Goal: Task Accomplishment & Management: Manage account settings

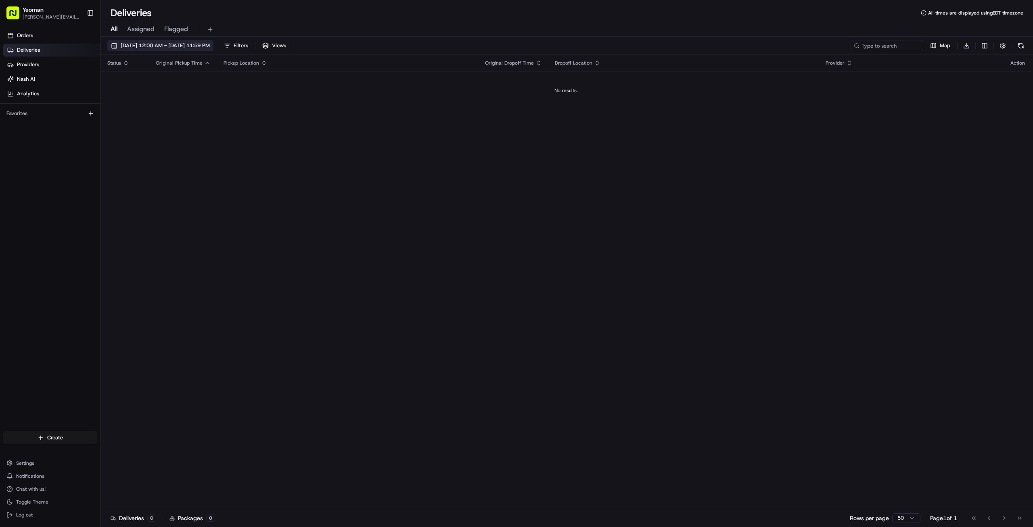
click at [143, 45] on span "[DATE] 12:00 AM - [DATE] 11:59 PM" at bounding box center [165, 45] width 89 height 7
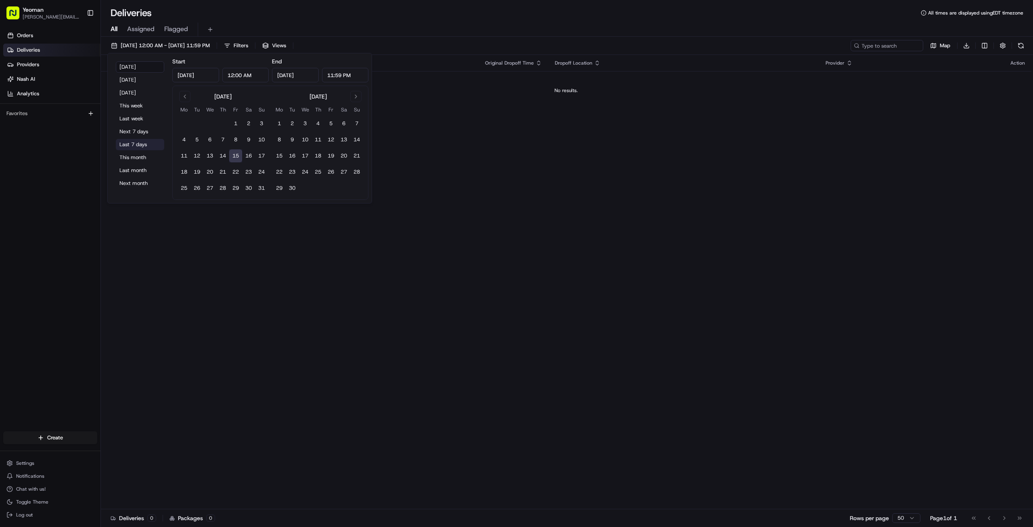
click at [139, 142] on button "Last 7 days" at bounding box center [140, 144] width 48 height 11
type input "[DATE]"
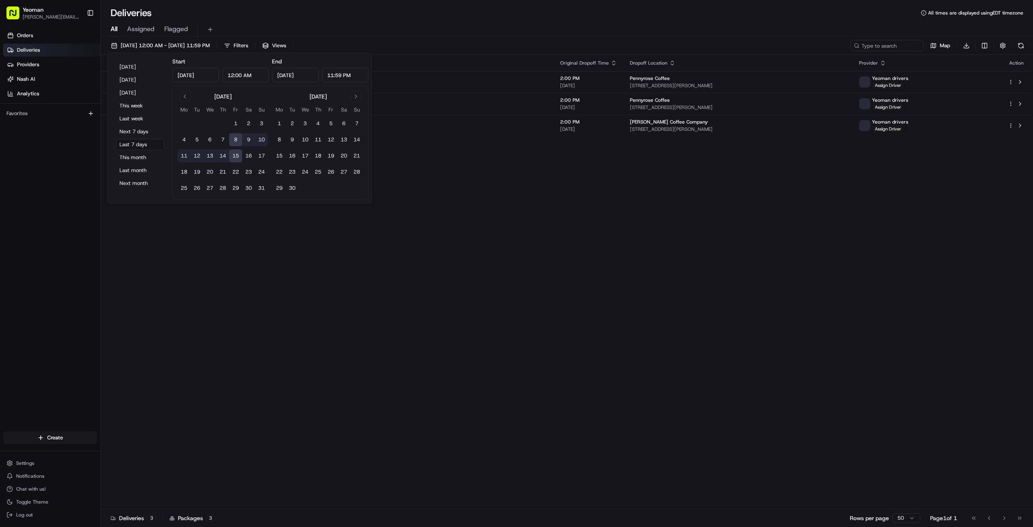
click at [237, 334] on div "Status Original Pickup Time Pickup Location Original Dropoff Time Dropoff Locat…" at bounding box center [566, 282] width 931 height 454
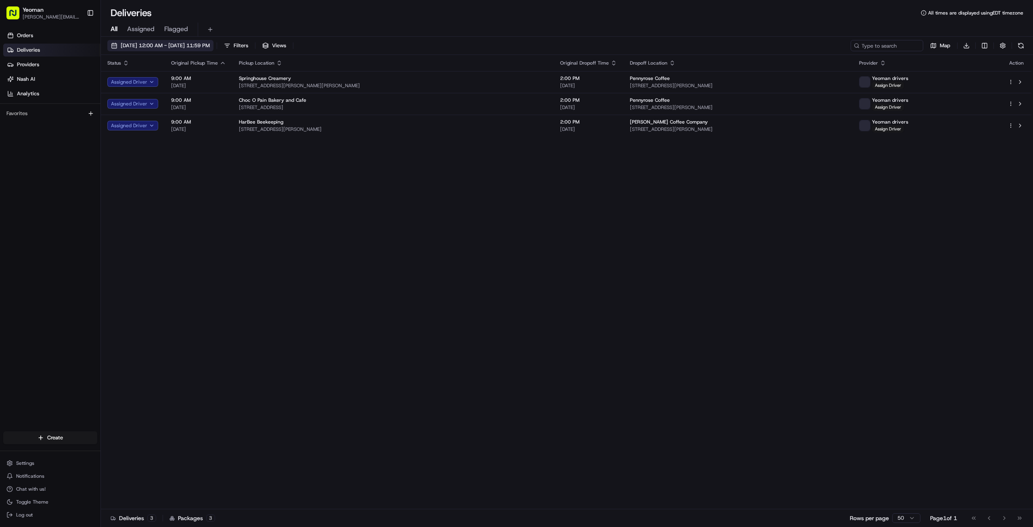
click at [152, 48] on span "[DATE] 12:00 AM - [DATE] 11:59 PM" at bounding box center [165, 45] width 89 height 7
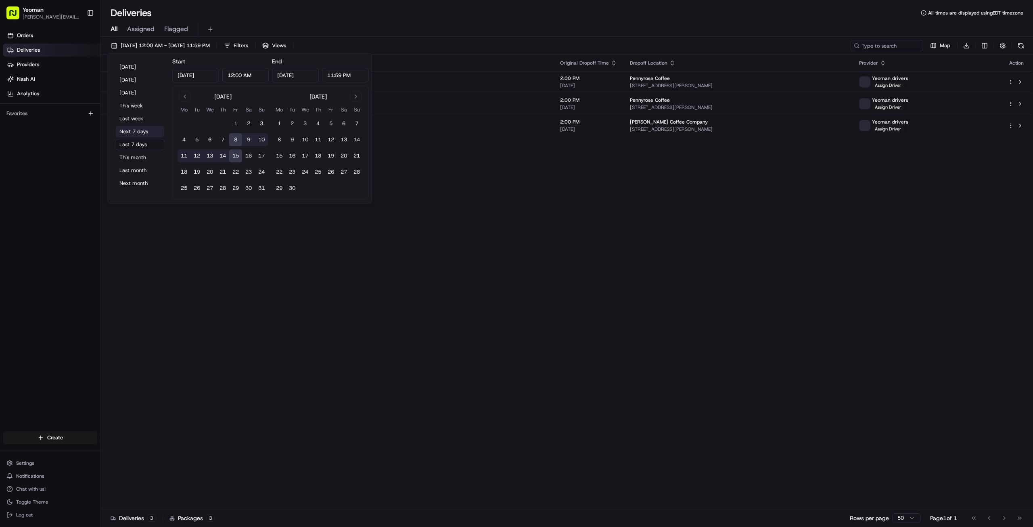
click at [144, 136] on button "Next 7 days" at bounding box center [140, 131] width 48 height 11
type input "[DATE]"
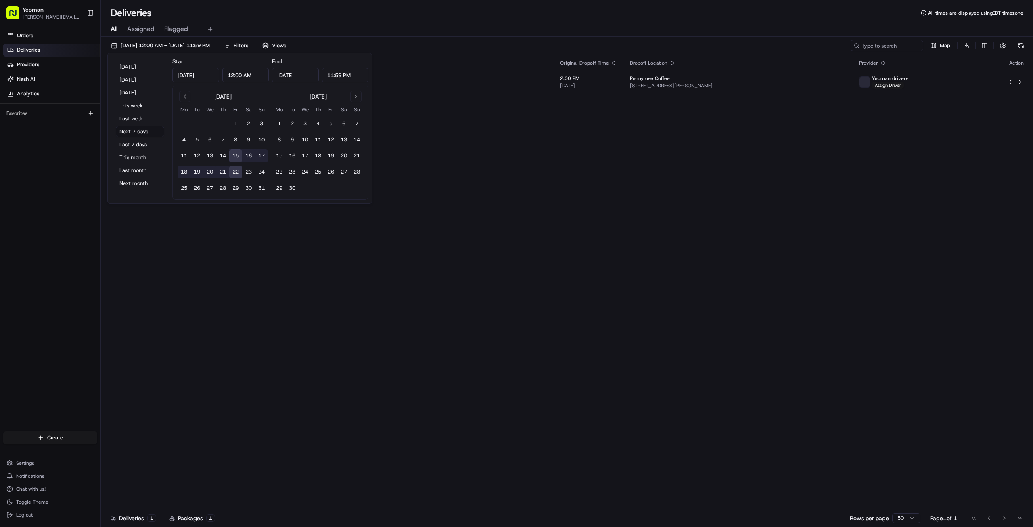
click at [235, 275] on div "Status Original Pickup Time Pickup Location Original Dropoff Time Dropoff Locat…" at bounding box center [566, 282] width 931 height 454
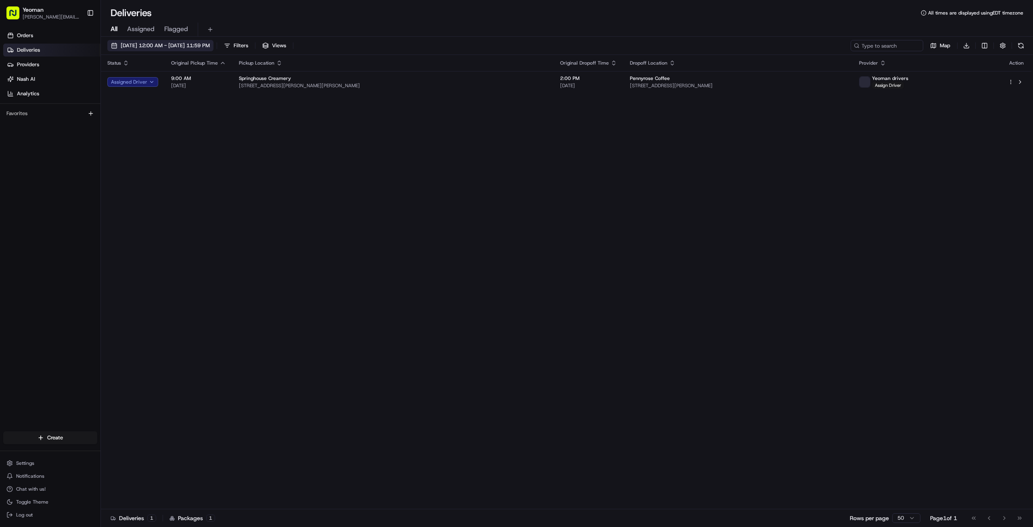
click at [145, 46] on span "[DATE] 12:00 AM - [DATE] 11:59 PM" at bounding box center [165, 45] width 89 height 7
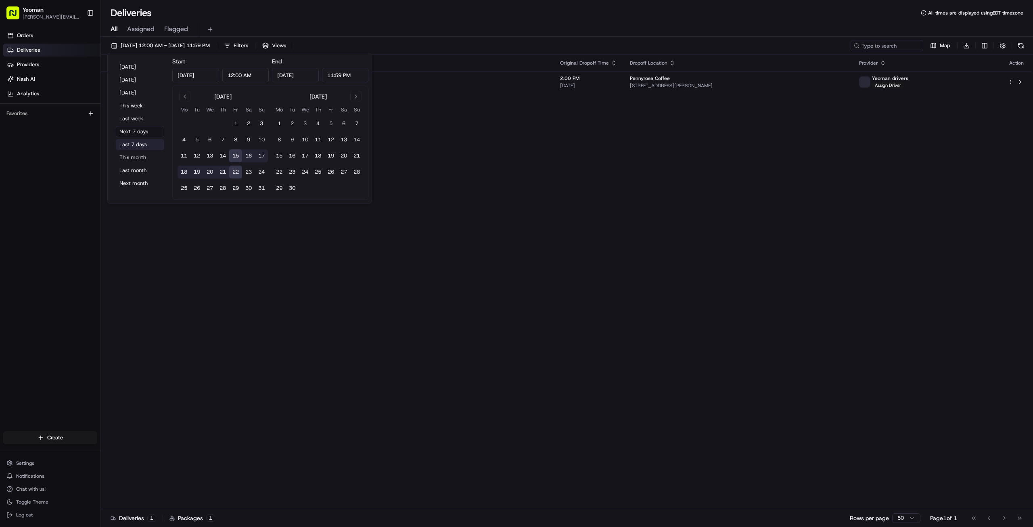
click at [142, 144] on button "Last 7 days" at bounding box center [140, 144] width 48 height 11
type input "[DATE]"
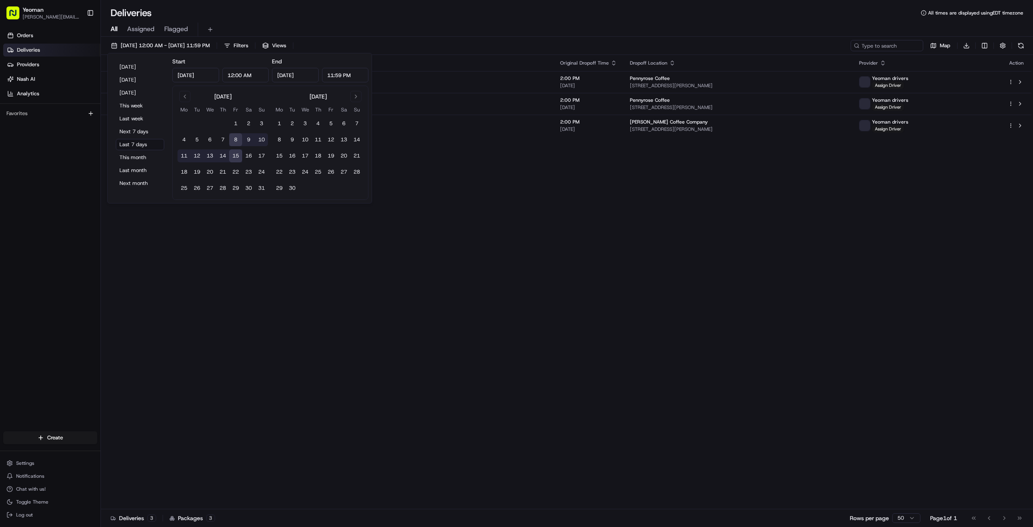
click at [197, 295] on div "Status Original Pickup Time Pickup Location Original Dropoff Time Dropoff Locat…" at bounding box center [566, 282] width 931 height 454
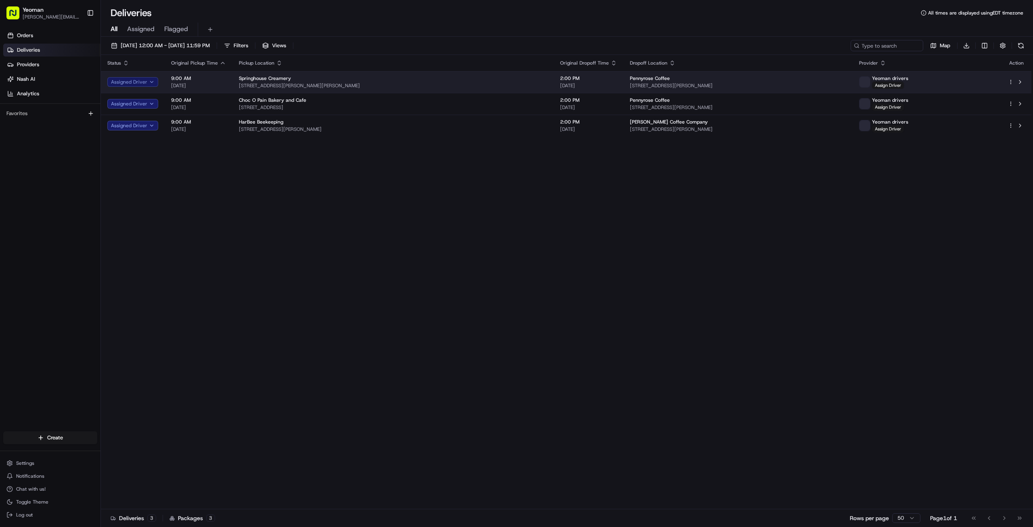
click at [128, 82] on button "Assigned Driver" at bounding box center [132, 82] width 51 height 10
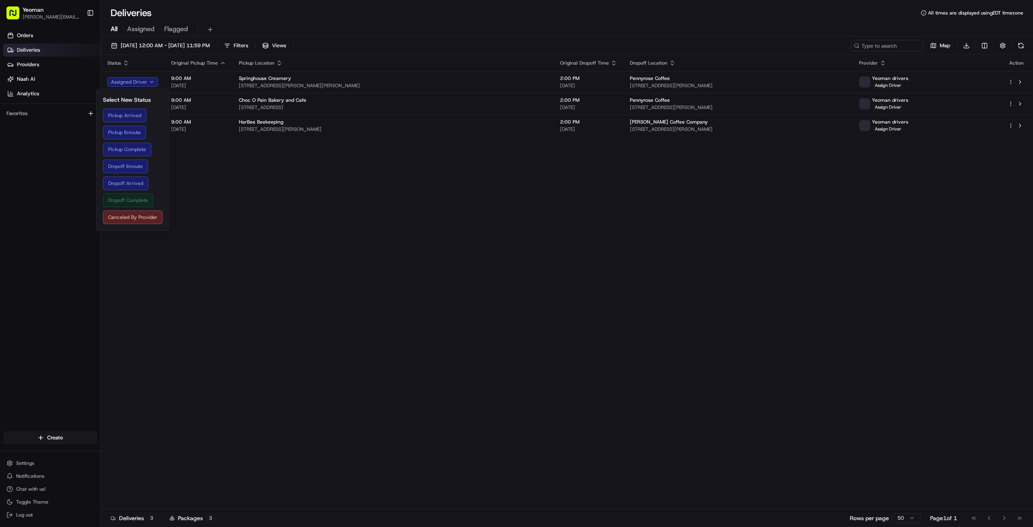
click at [136, 199] on button "Dropoff Complete" at bounding box center [133, 200] width 60 height 14
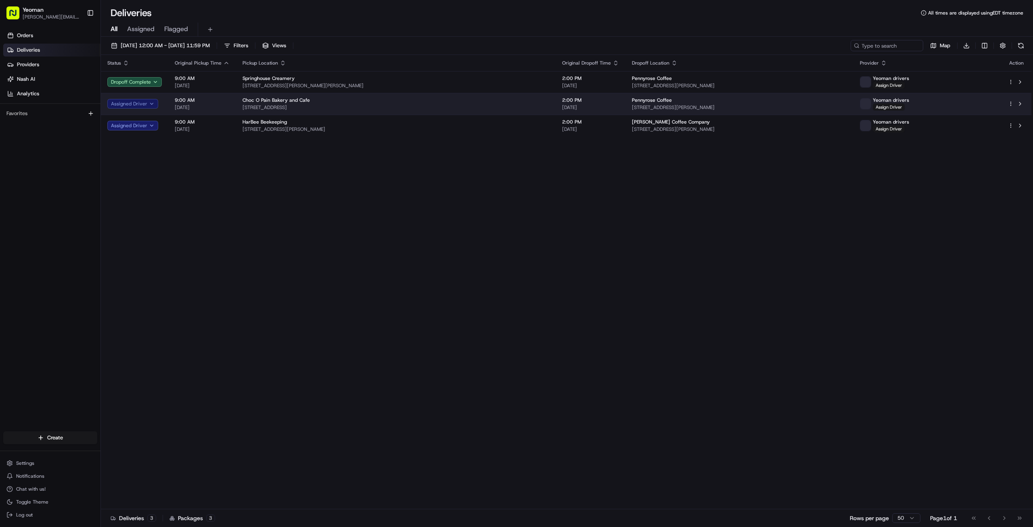
click at [129, 107] on button "Assigned Driver" at bounding box center [132, 104] width 51 height 10
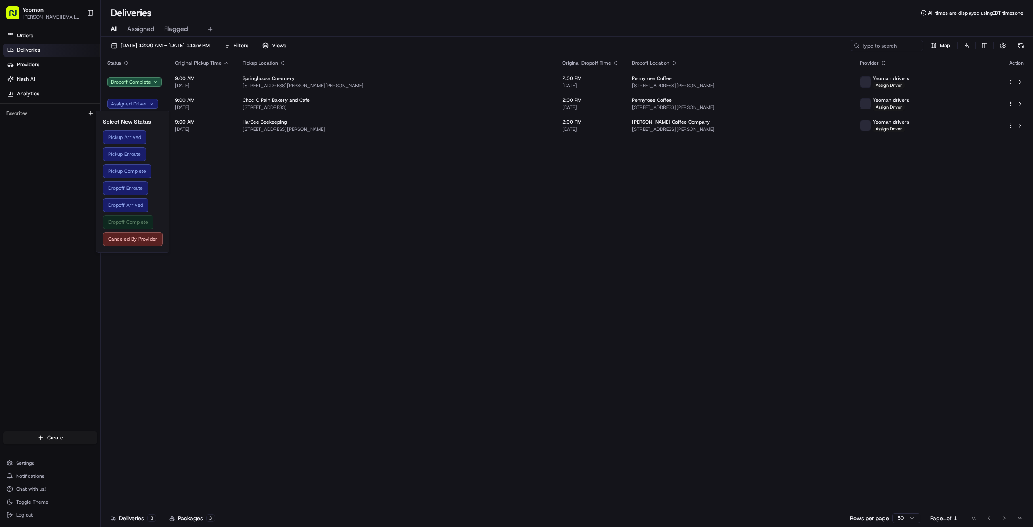
click at [125, 222] on button "Dropoff Complete" at bounding box center [133, 222] width 60 height 14
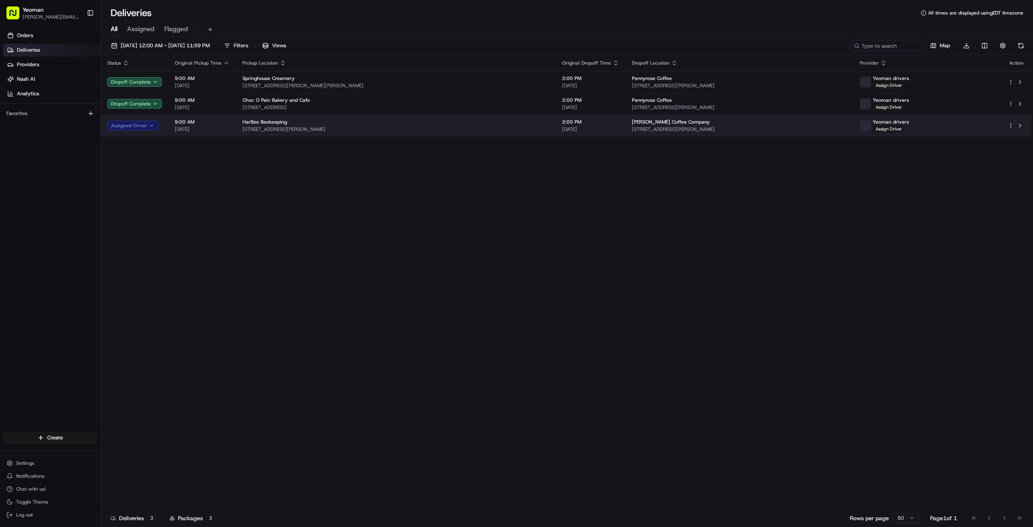
click at [141, 126] on button "Assigned Driver" at bounding box center [132, 126] width 51 height 10
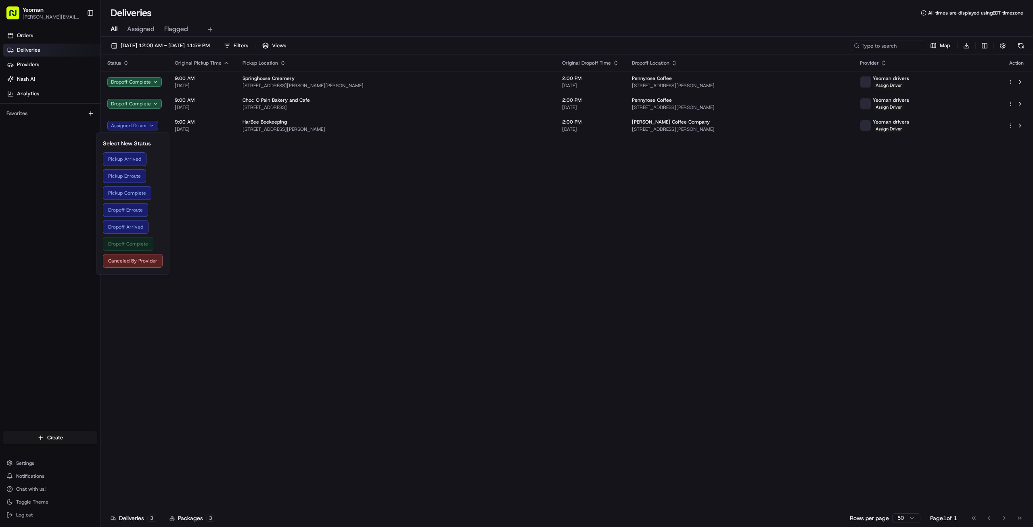
click at [127, 242] on button "Dropoff Complete" at bounding box center [133, 244] width 60 height 14
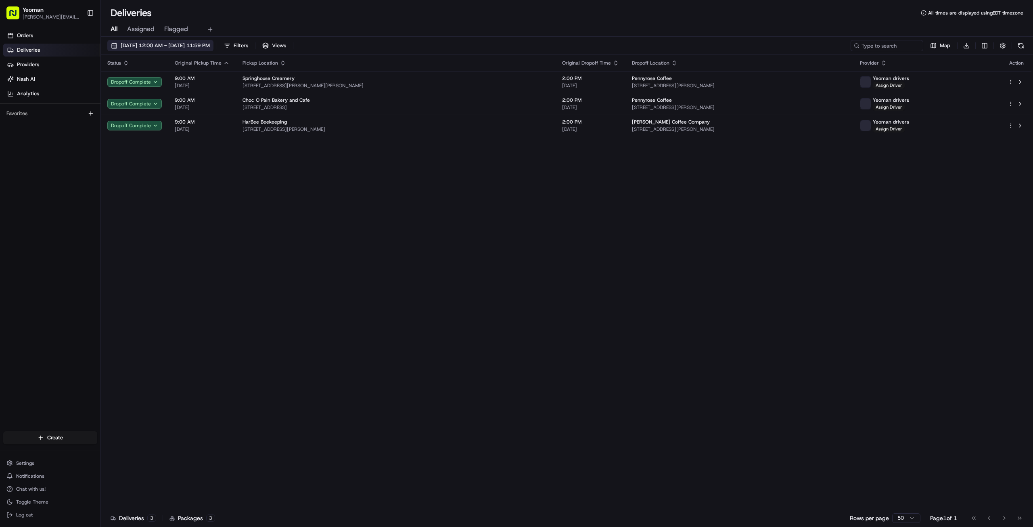
click at [132, 43] on span "[DATE] 12:00 AM - [DATE] 11:59 PM" at bounding box center [165, 45] width 89 height 7
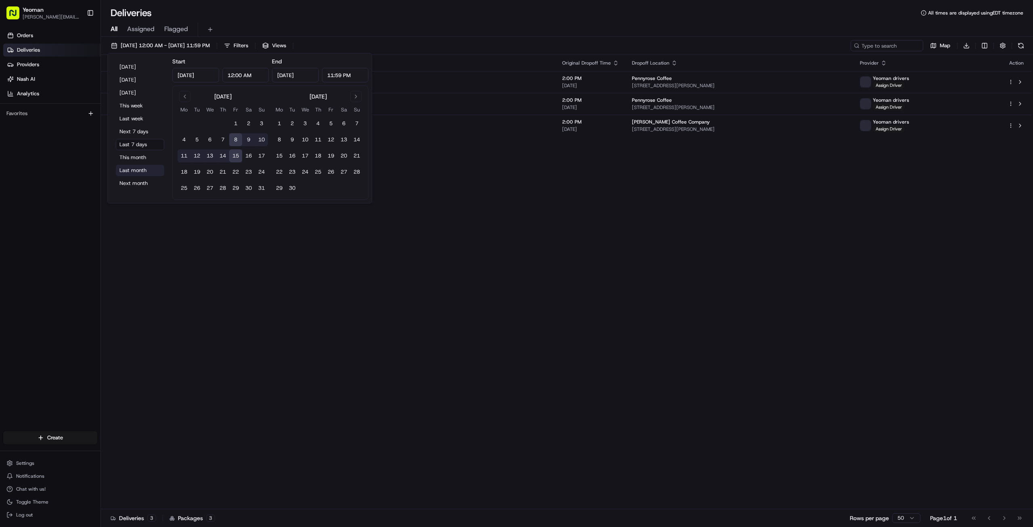
click at [144, 171] on button "Last month" at bounding box center [140, 170] width 48 height 11
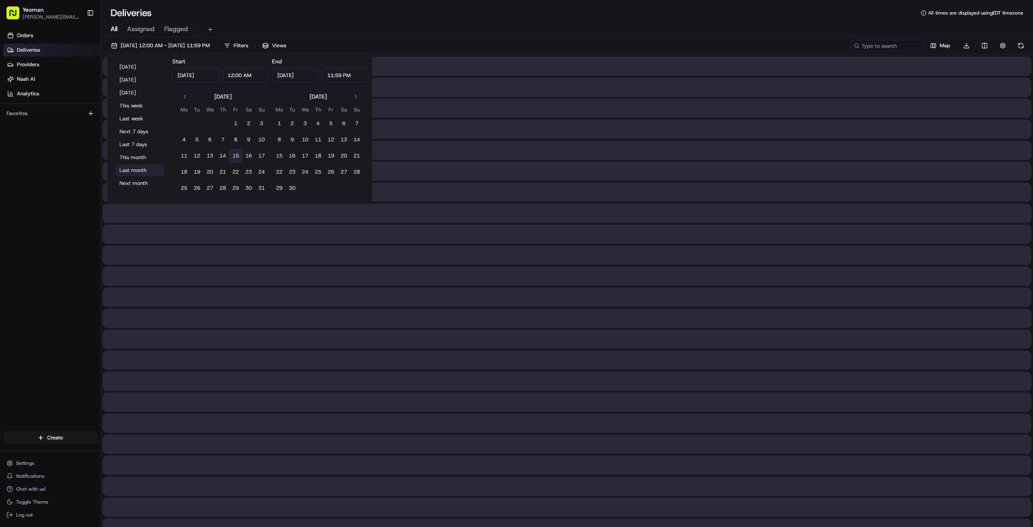
type input "[DATE]"
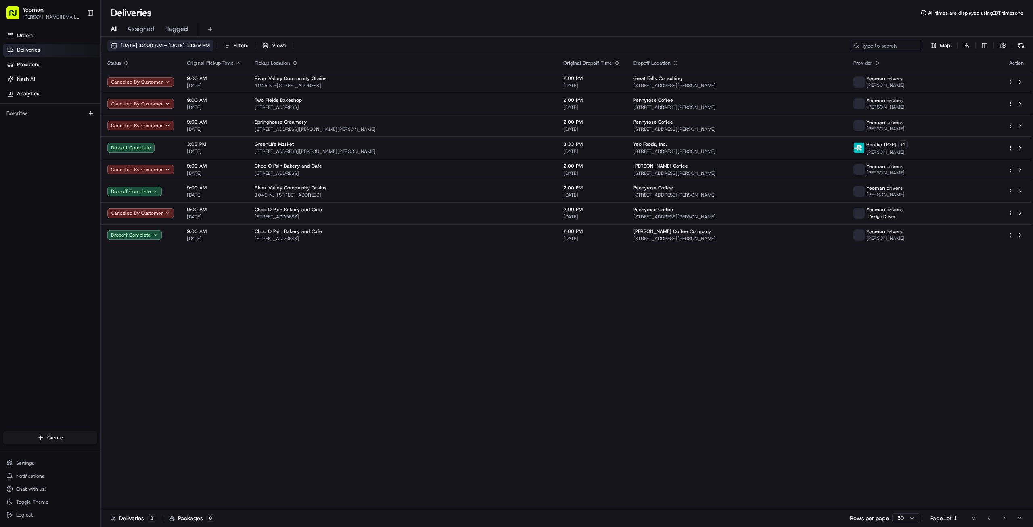
click at [152, 46] on span "[DATE] 12:00 AM - [DATE] 11:59 PM" at bounding box center [165, 45] width 89 height 7
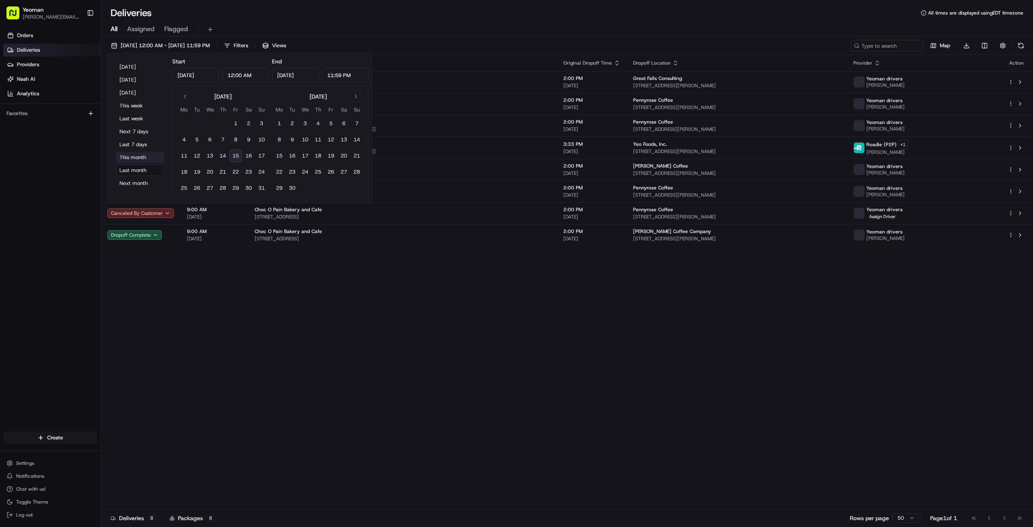
click at [144, 156] on button "This month" at bounding box center [140, 157] width 48 height 11
type input "[DATE]"
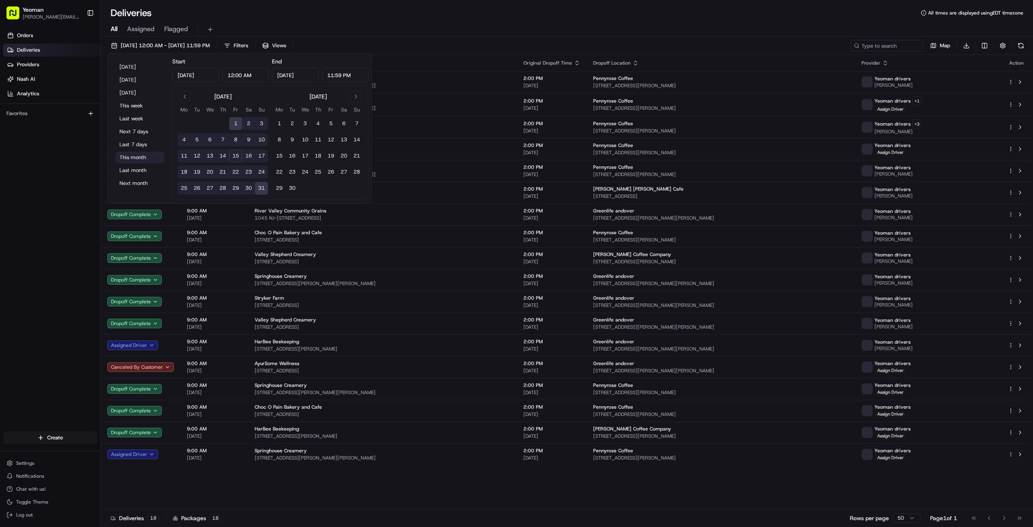
click at [210, 295] on span "9:00 AM" at bounding box center [214, 298] width 55 height 6
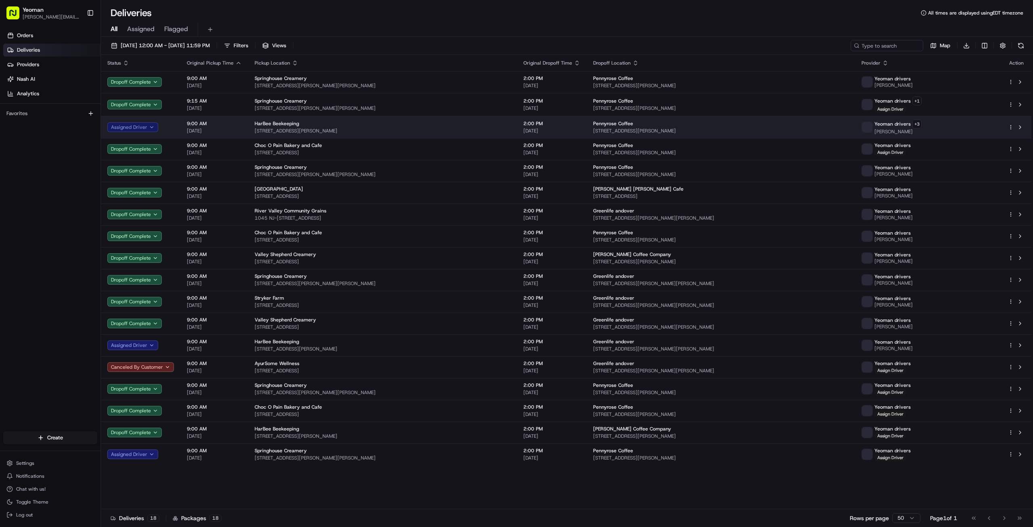
click at [149, 126] on button "Assigned Driver" at bounding box center [132, 127] width 51 height 10
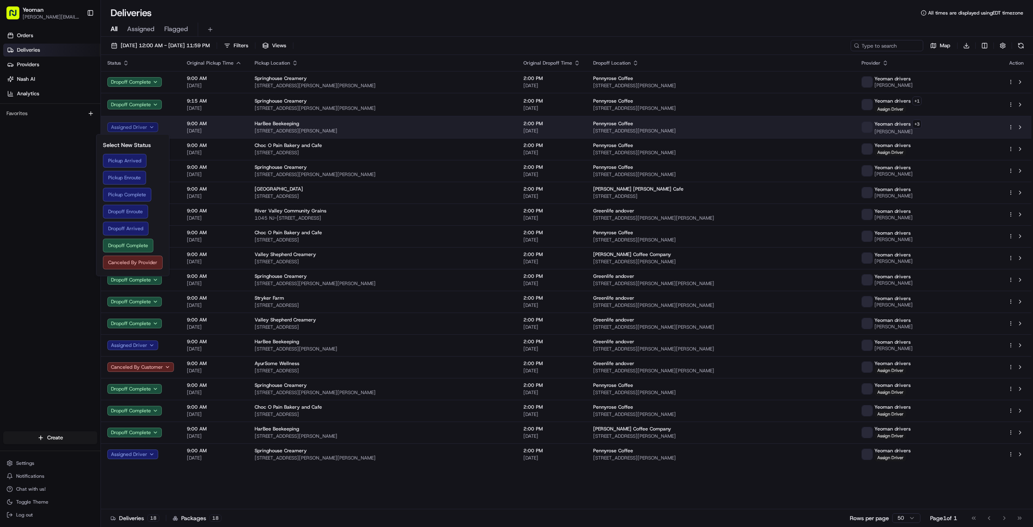
click at [136, 125] on button "Assigned Driver" at bounding box center [132, 127] width 51 height 10
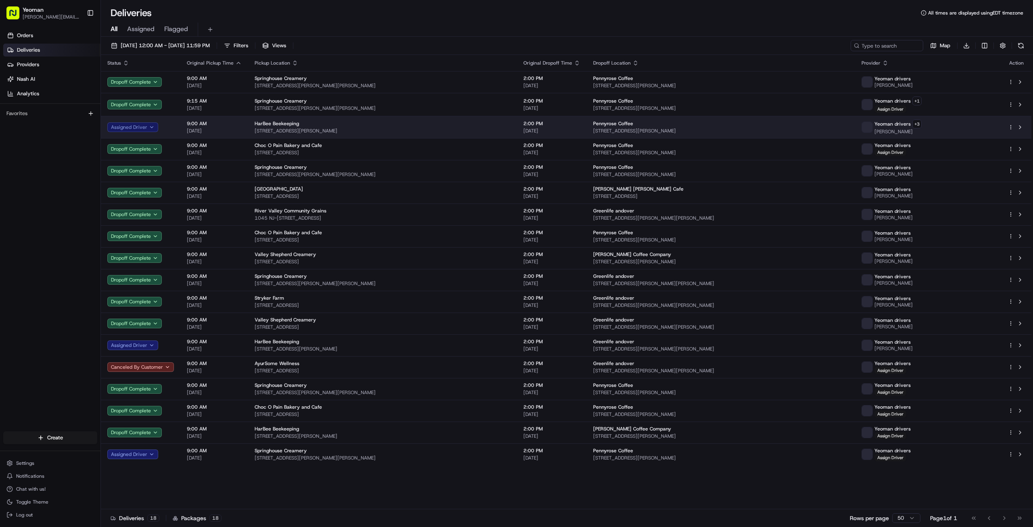
click at [138, 125] on button "Assigned Driver" at bounding box center [132, 127] width 51 height 10
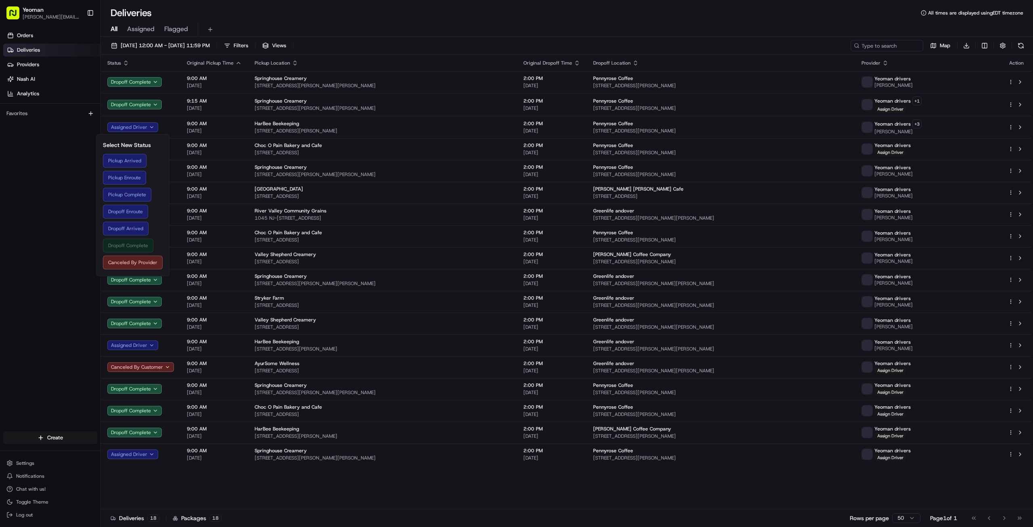
click at [133, 247] on button "Dropoff Complete" at bounding box center [133, 245] width 60 height 14
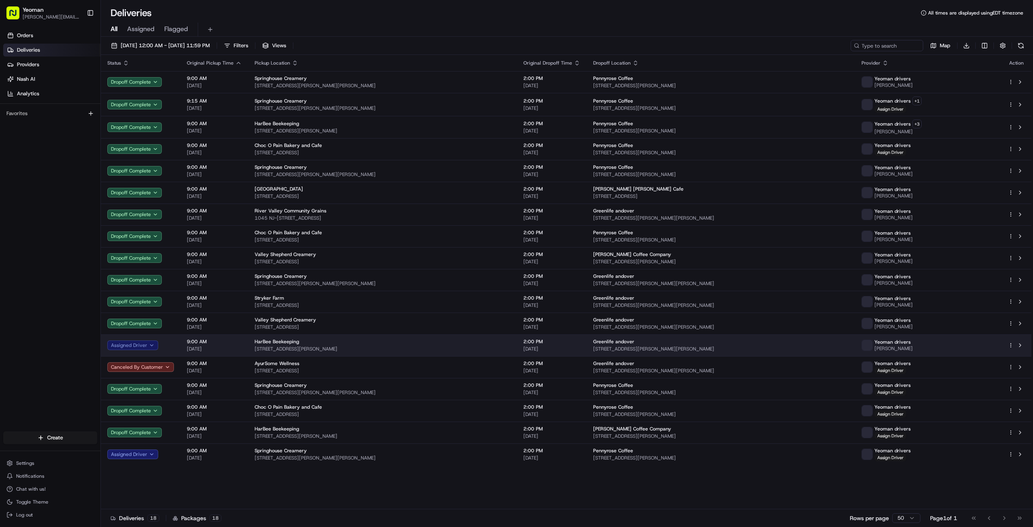
click at [137, 343] on button "Assigned Driver" at bounding box center [132, 345] width 51 height 10
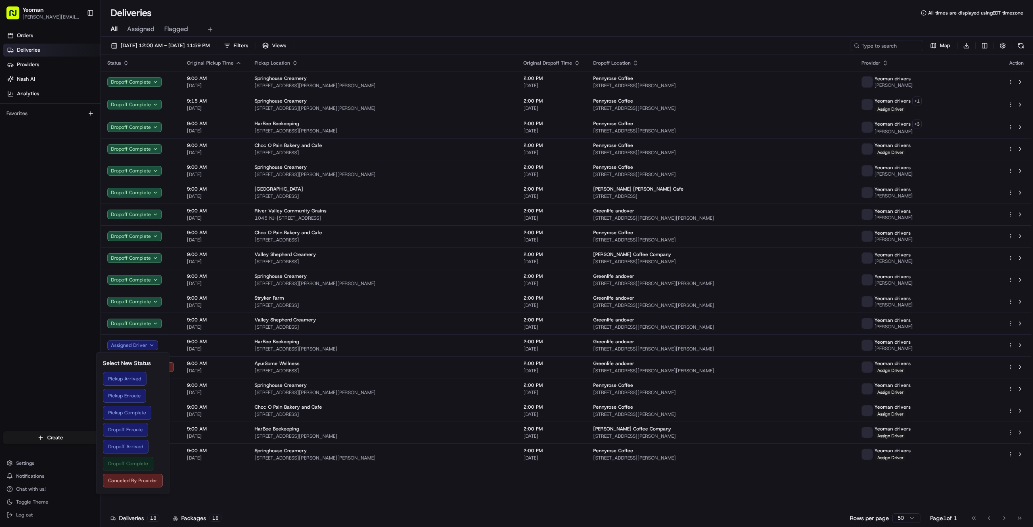
click at [134, 461] on button "Dropoff Complete" at bounding box center [133, 463] width 60 height 14
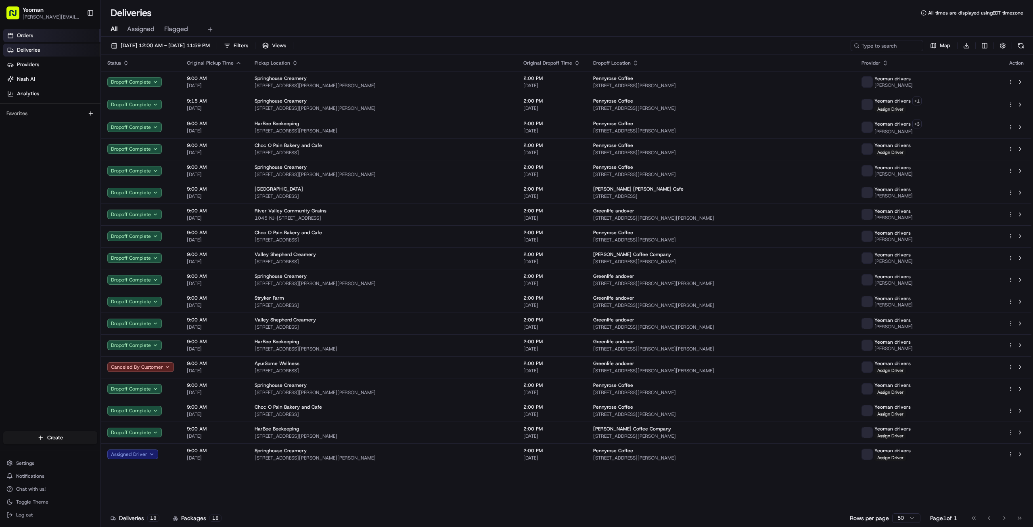
click at [31, 33] on span "Orders" at bounding box center [25, 35] width 16 height 7
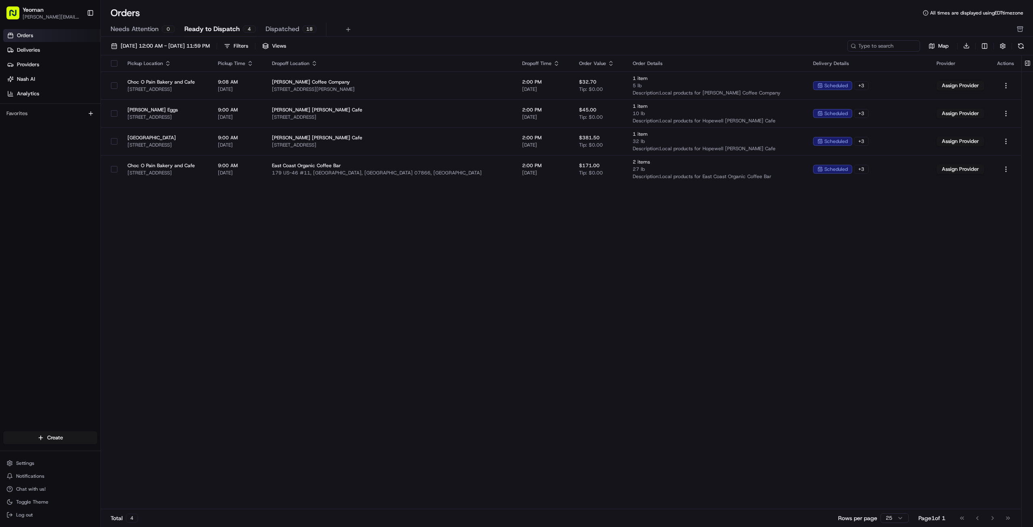
click at [285, 29] on span "Dispatched" at bounding box center [283, 29] width 34 height 10
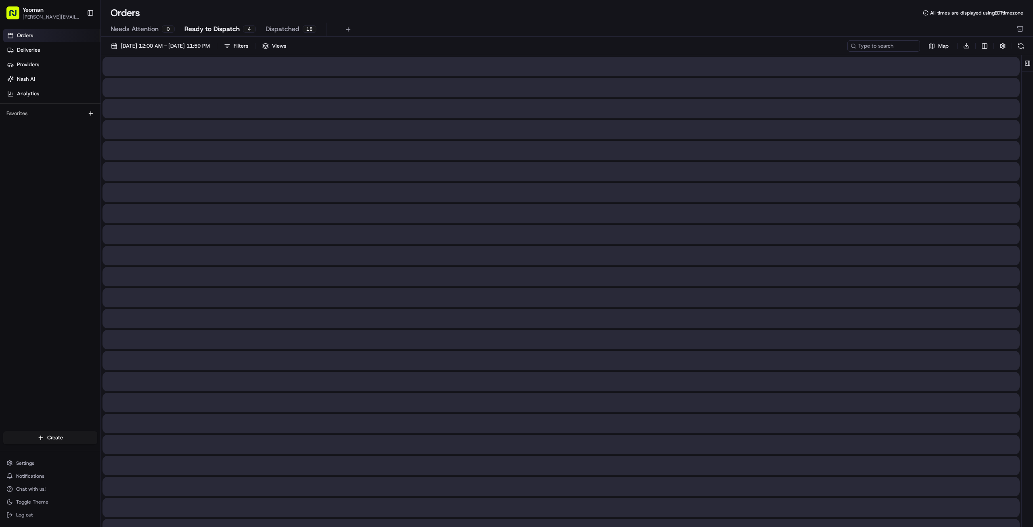
click at [203, 25] on span "Ready to Dispatch" at bounding box center [211, 29] width 55 height 10
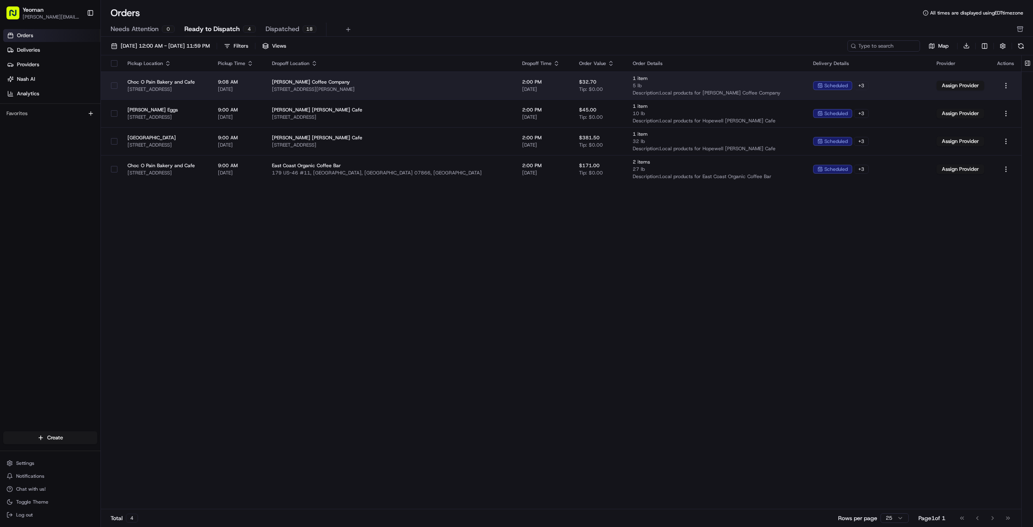
click at [191, 81] on span "Choc O Pain Bakery and Cafe" at bounding box center [166, 82] width 77 height 6
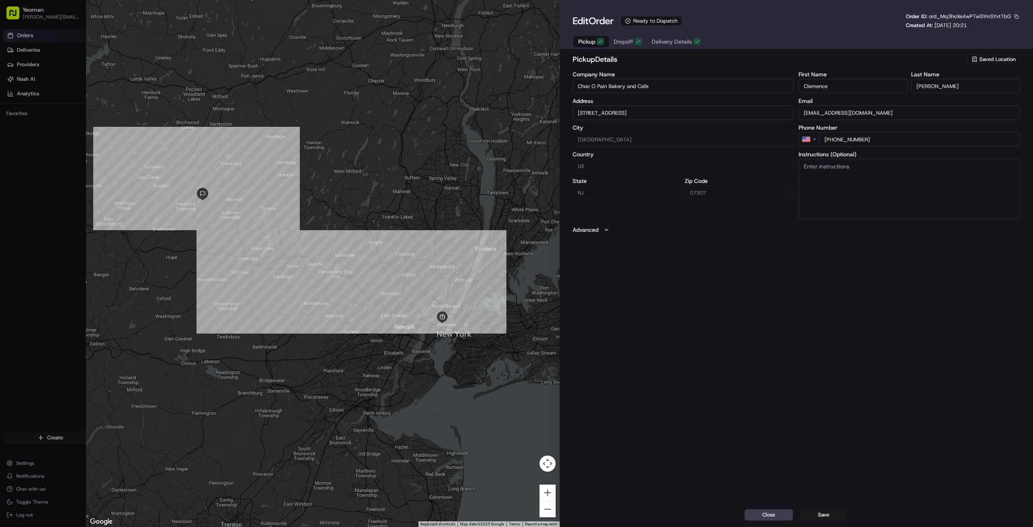
click at [673, 38] on span "Delivery Details" at bounding box center [672, 42] width 40 height 8
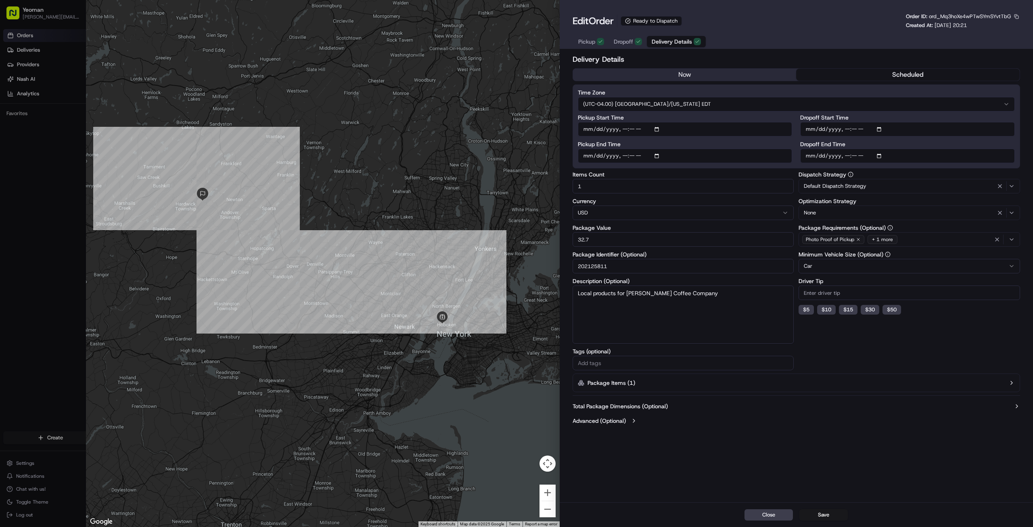
click at [623, 264] on input "202125811" at bounding box center [684, 266] width 222 height 15
click at [763, 515] on button "Close" at bounding box center [769, 514] width 48 height 11
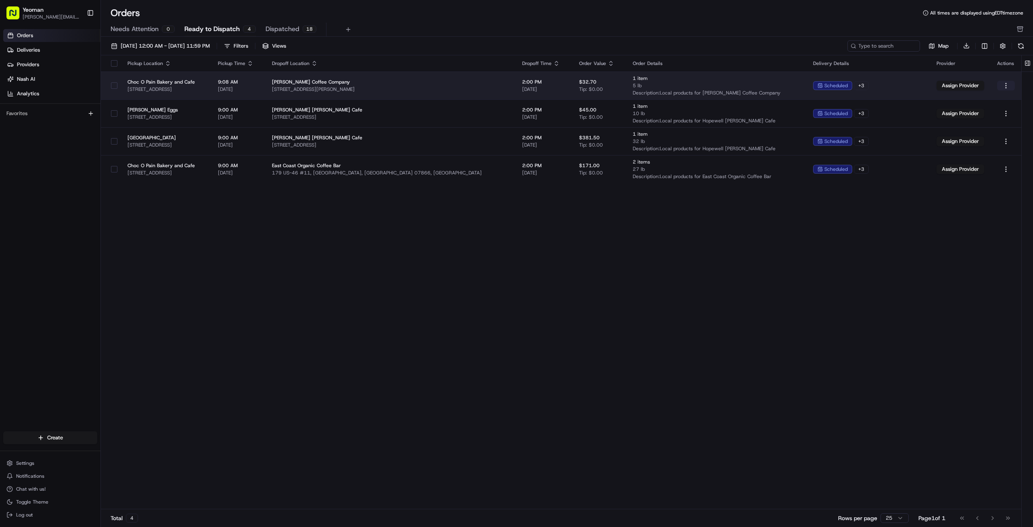
click at [1004, 86] on html "Yeoman [EMAIL_ADDRESS][DOMAIN_NAME] Toggle Sidebar Orders Deliveries Providers …" at bounding box center [516, 263] width 1033 height 527
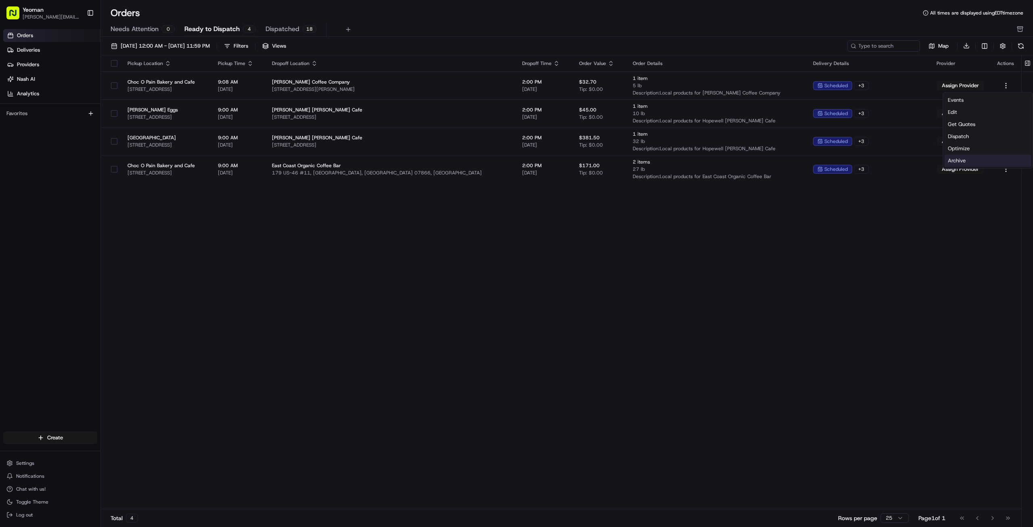
click at [974, 160] on div "Archive" at bounding box center [988, 161] width 86 height 12
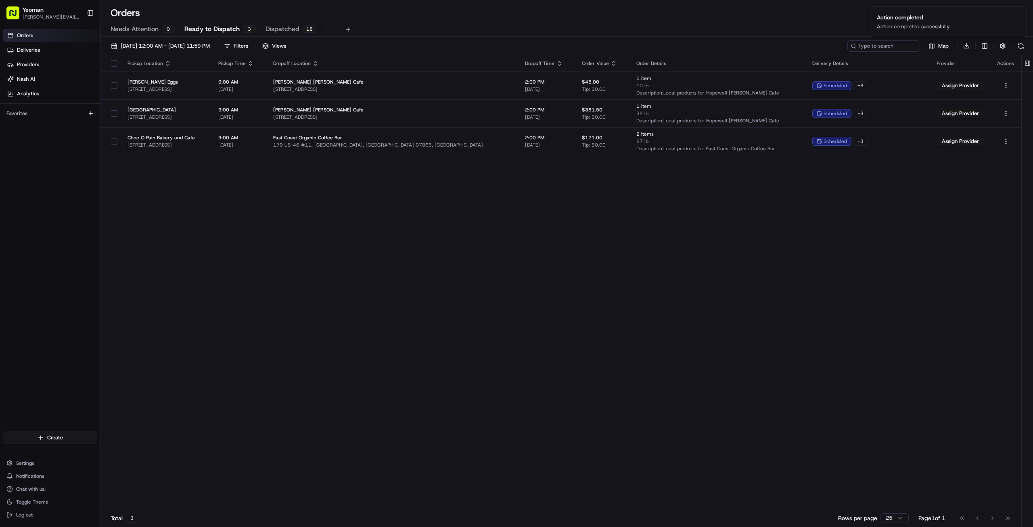
click at [506, 253] on div "Pickup Location Pickup Time Dropoff Location Dropoff Time Order Value Order Det…" at bounding box center [561, 282] width 920 height 454
